Goal: Transaction & Acquisition: Purchase product/service

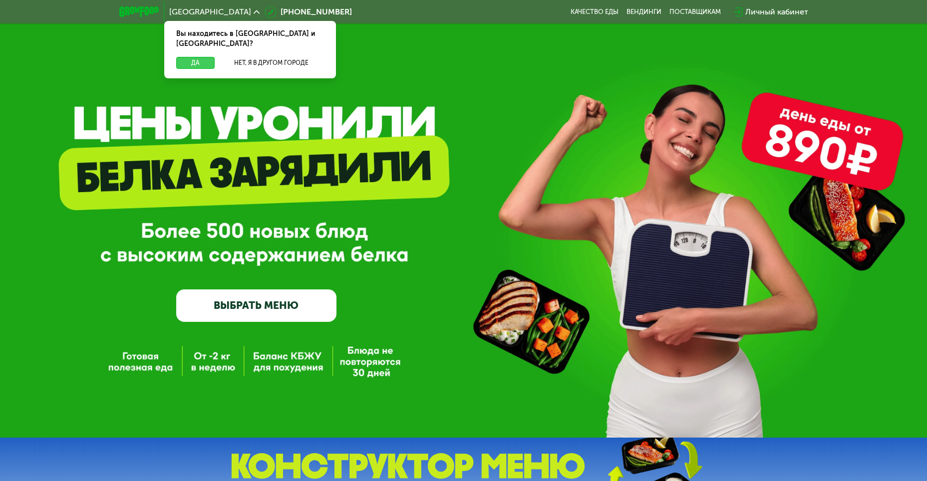
click at [205, 57] on button "Да" at bounding box center [195, 63] width 38 height 12
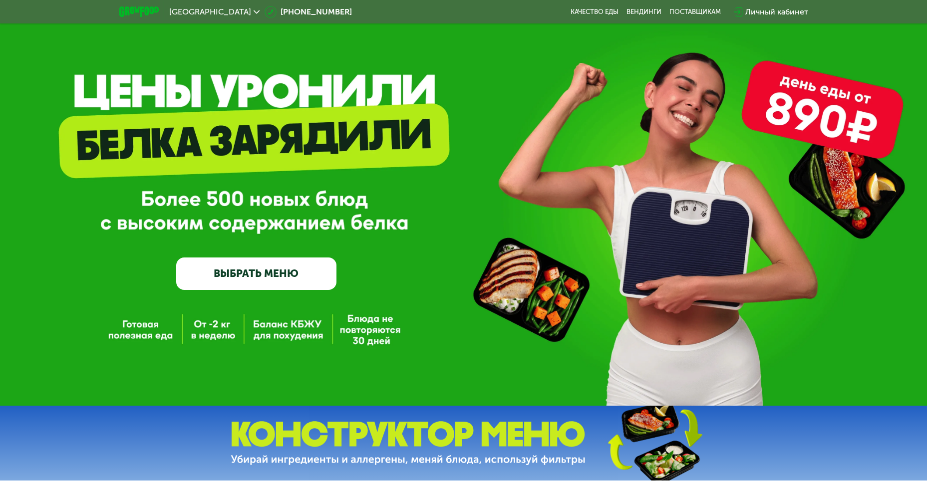
scroll to position [100, 0]
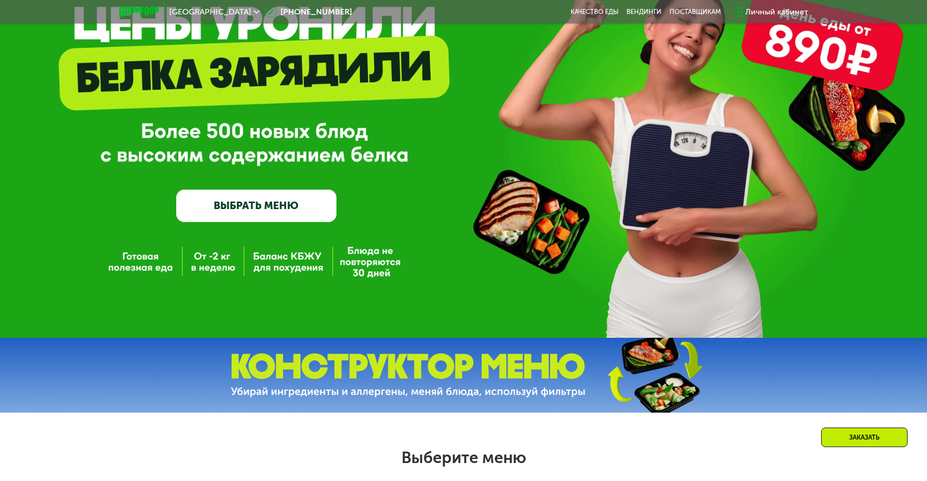
click at [268, 193] on link "ВЫБРАТЬ МЕНЮ" at bounding box center [256, 206] width 160 height 32
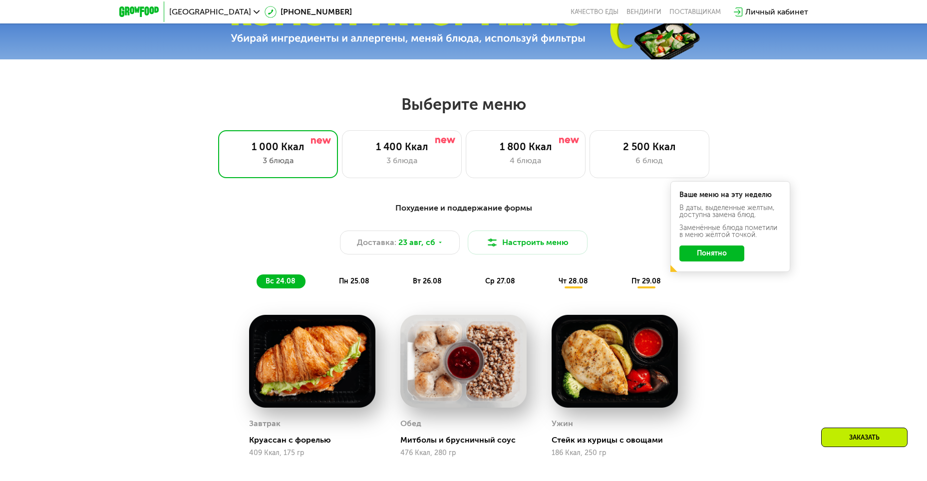
scroll to position [528, 0]
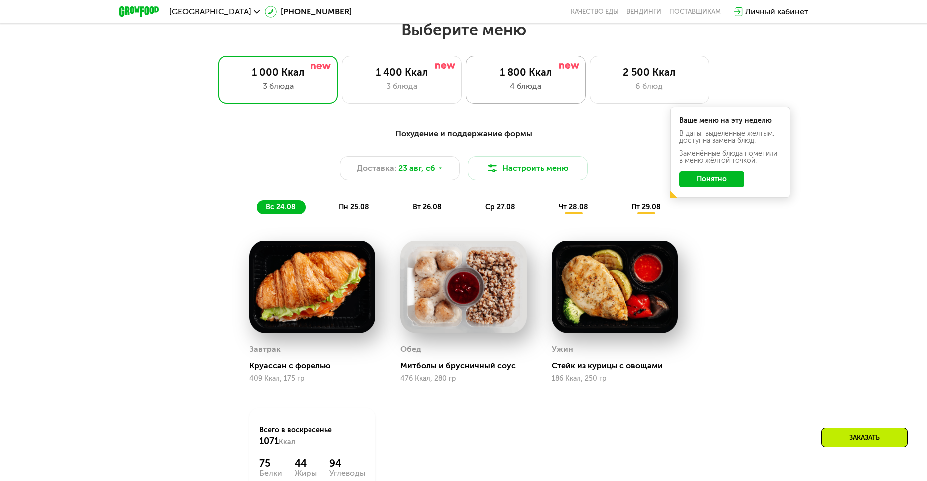
click at [523, 92] on div "4 блюда" at bounding box center [525, 86] width 99 height 12
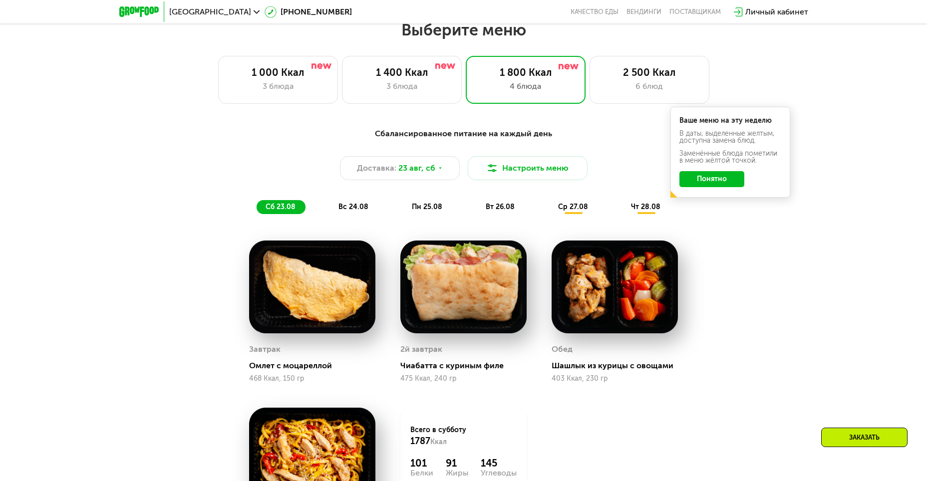
click at [694, 214] on div "Сбалансированное питание на каждый день Доставка: [DATE] Настроить меню сб 23.0…" at bounding box center [463, 171] width 591 height 86
click at [701, 183] on button "Понятно" at bounding box center [711, 179] width 65 height 16
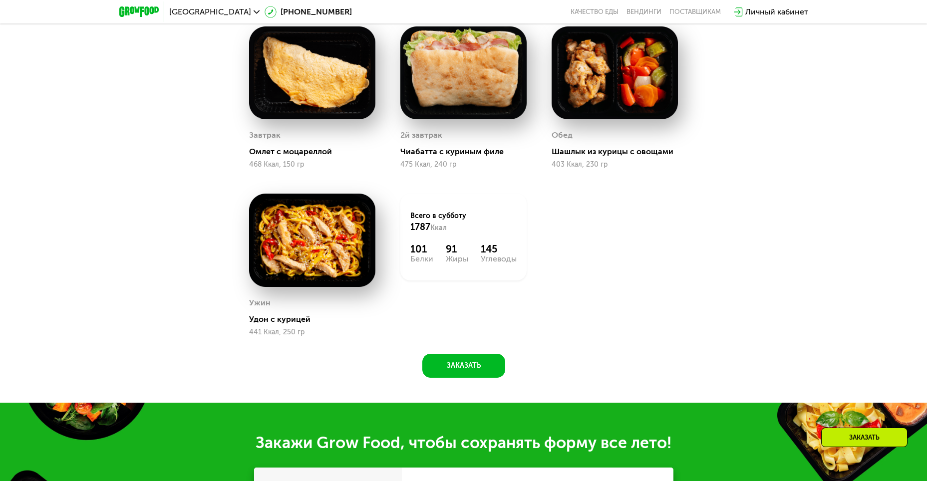
scroll to position [677, 0]
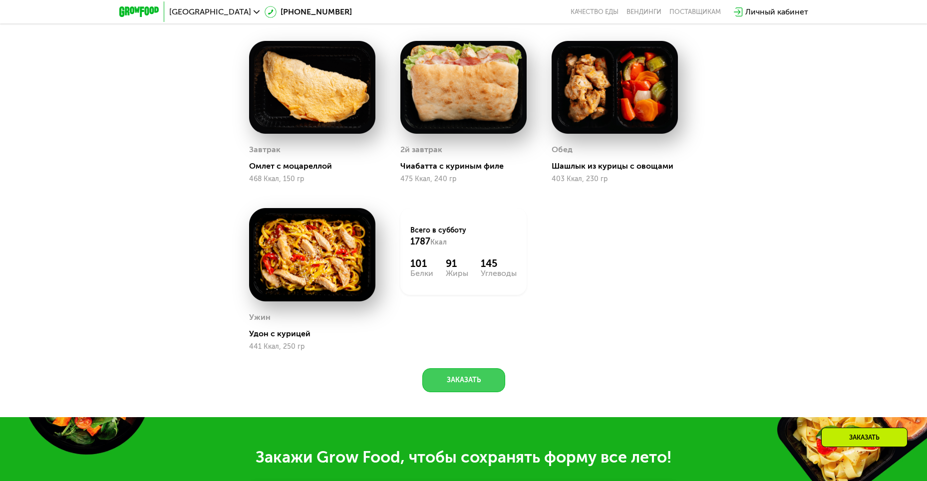
click at [473, 388] on button "Заказать" at bounding box center [463, 380] width 83 height 24
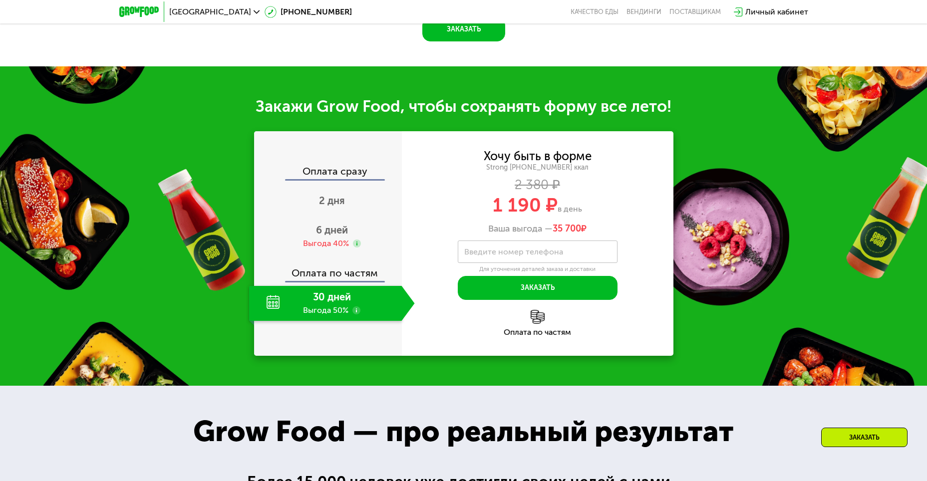
scroll to position [1148, 0]
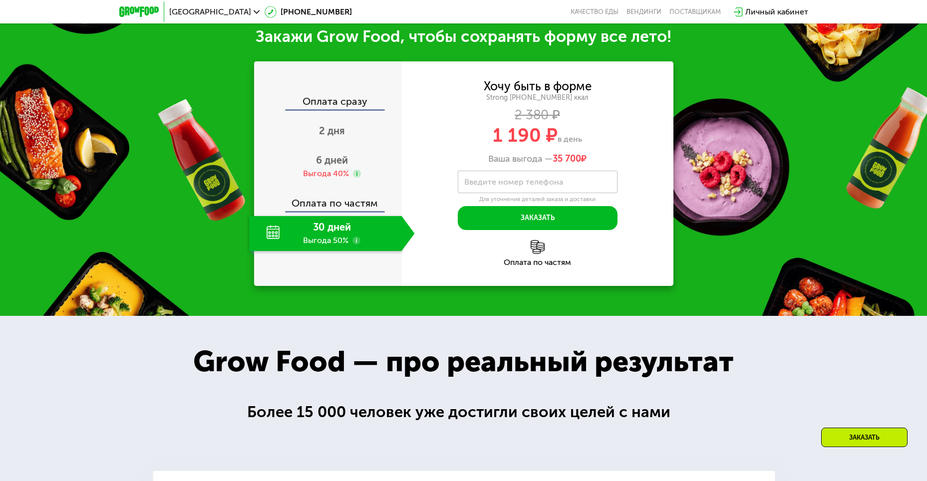
click at [329, 230] on div "30 дней Выгода 50%" at bounding box center [325, 233] width 153 height 35
drag, startPoint x: 491, startPoint y: 139, endPoint x: 535, endPoint y: 138, distance: 44.4
click at [535, 138] on div "1 190 ₽ в день" at bounding box center [538, 135] width 272 height 19
copy span "1 190"
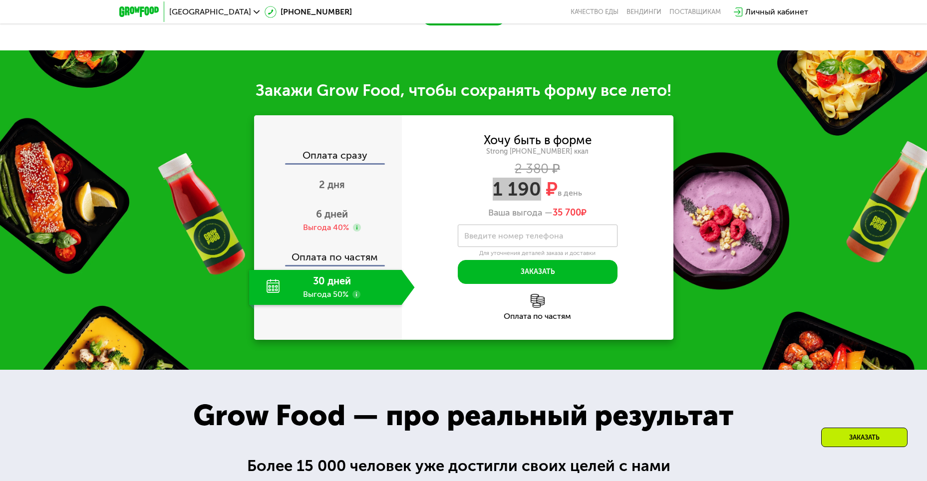
scroll to position [949, 0]
